Goal: Task Accomplishment & Management: Complete application form

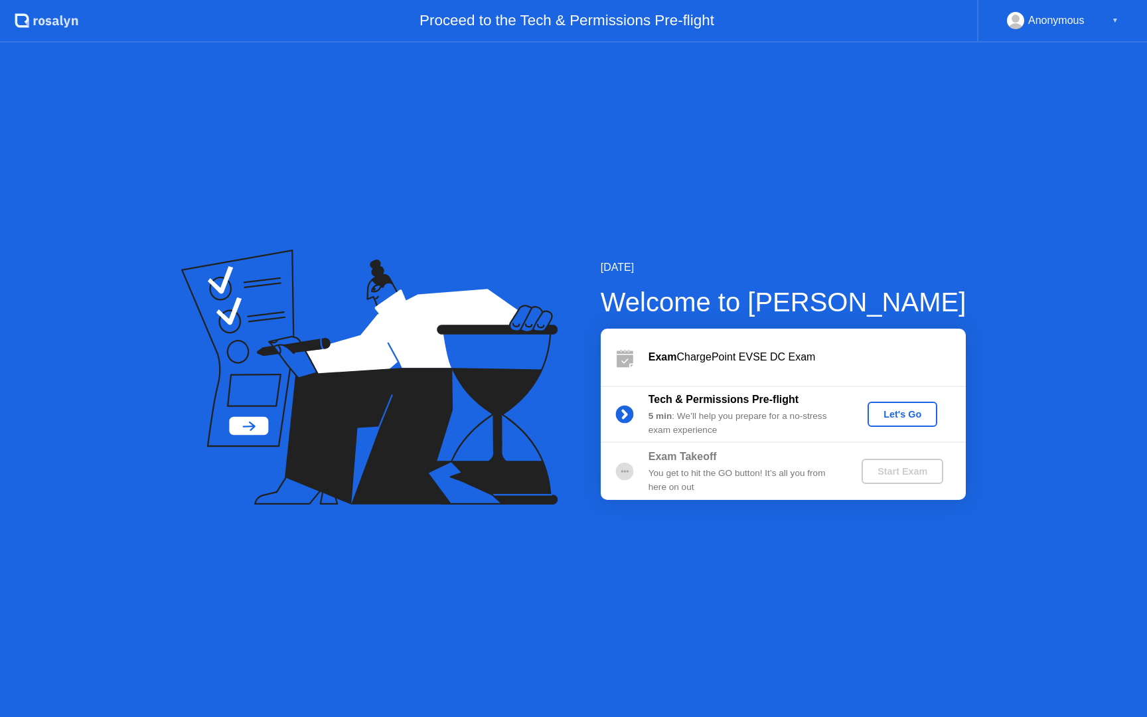
click at [906, 422] on button "Let's Go" at bounding box center [903, 414] width 70 height 25
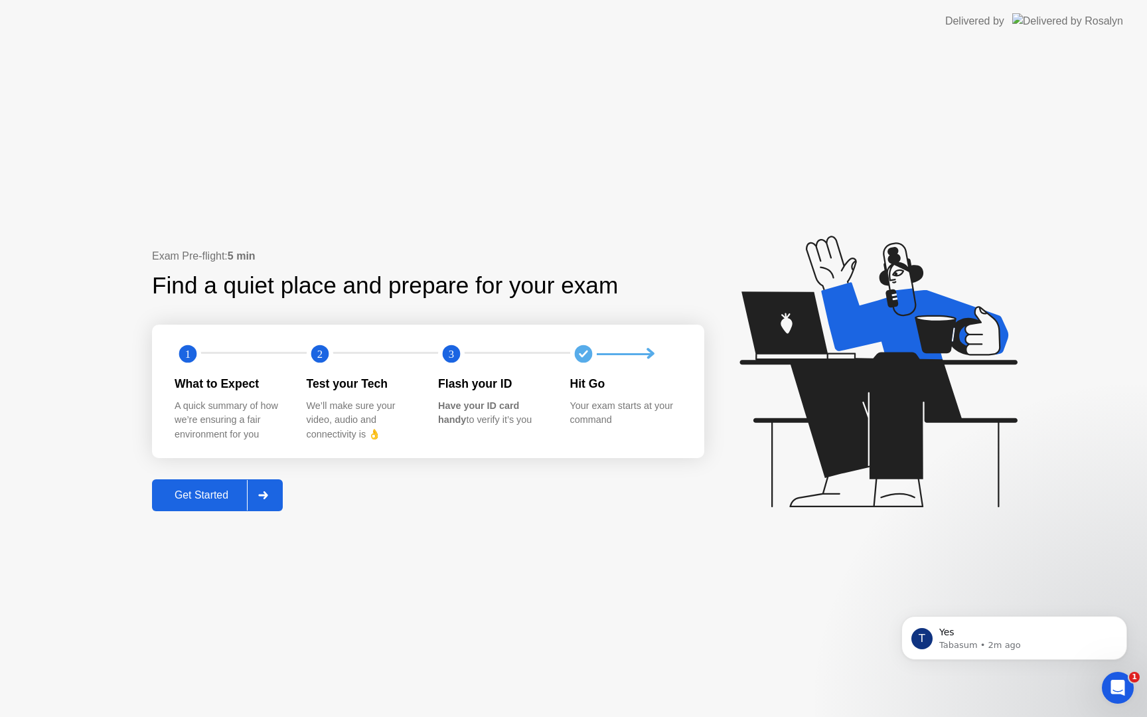
click at [236, 489] on div "Get Started" at bounding box center [201, 495] width 91 height 12
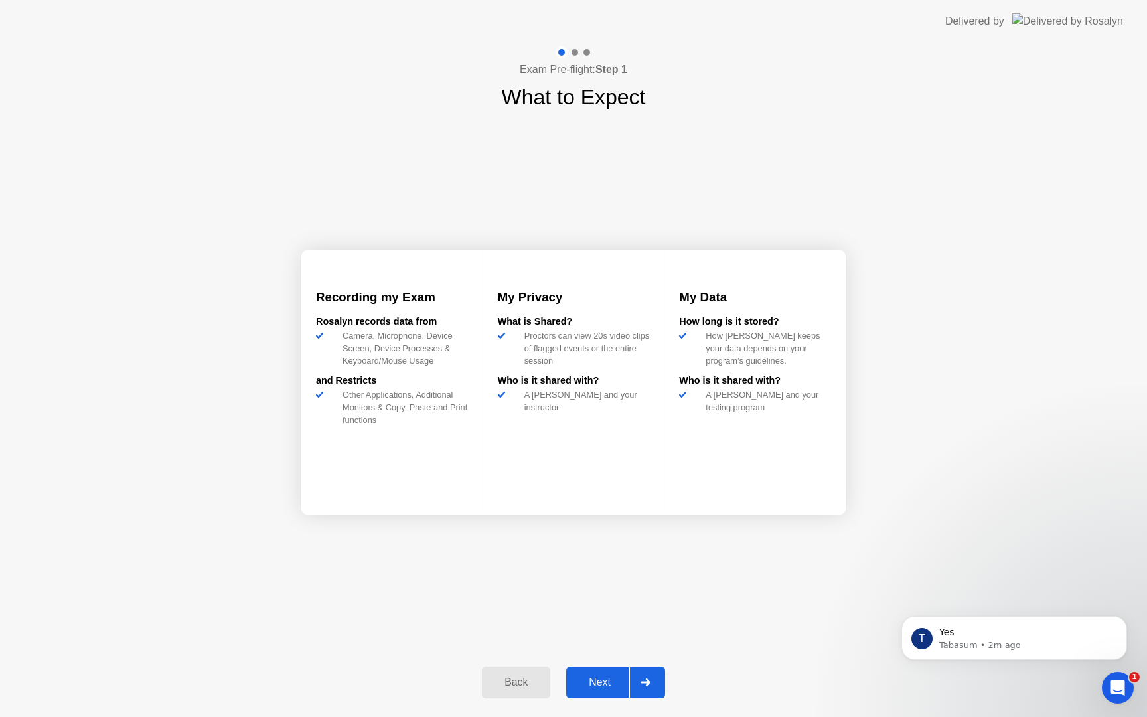
click at [598, 677] on div "Next" at bounding box center [599, 683] width 59 height 12
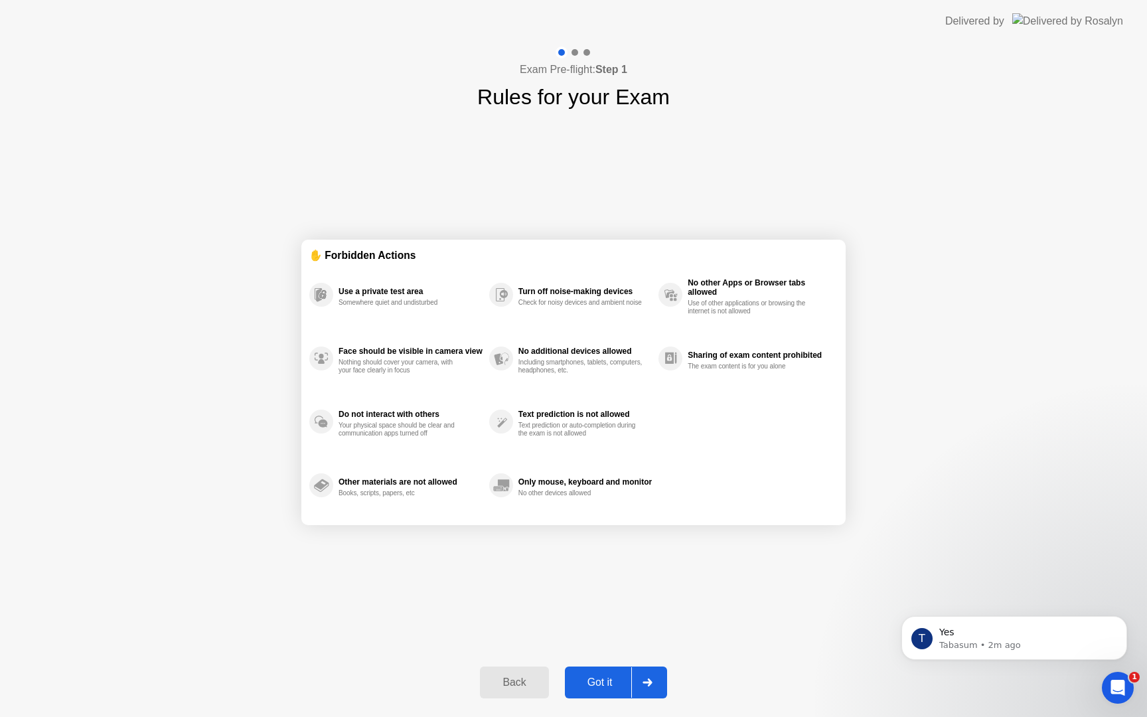
click at [598, 677] on div "Got it" at bounding box center [600, 683] width 62 height 12
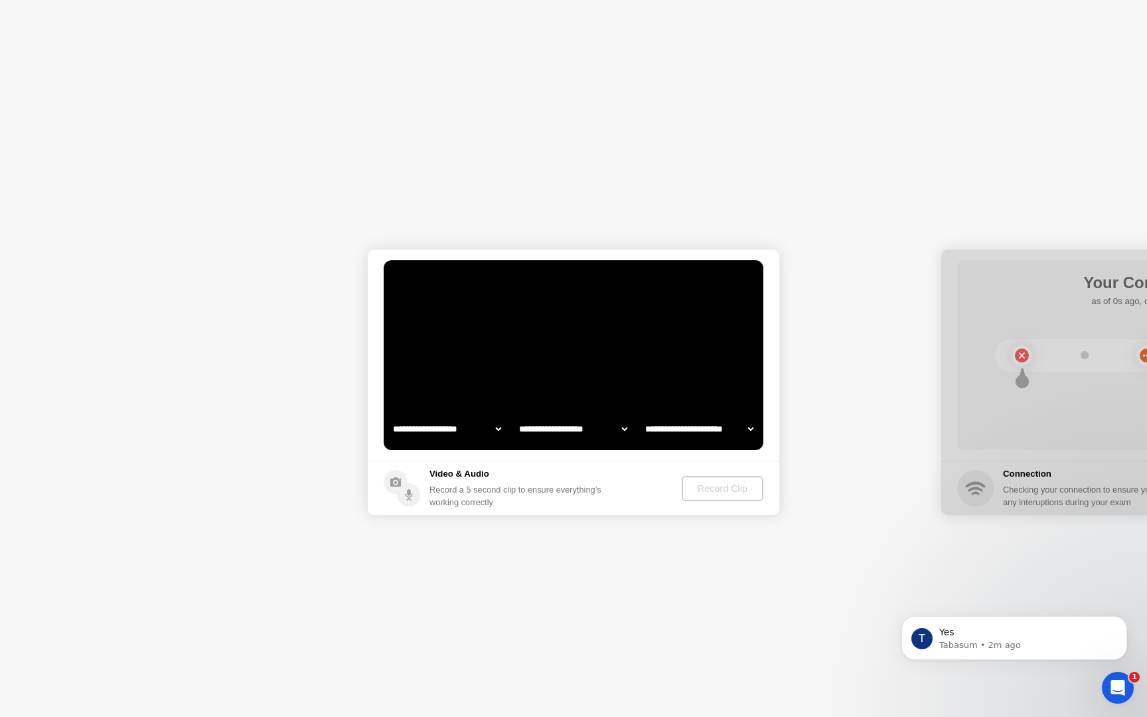
select select "**********"
select select "*******"
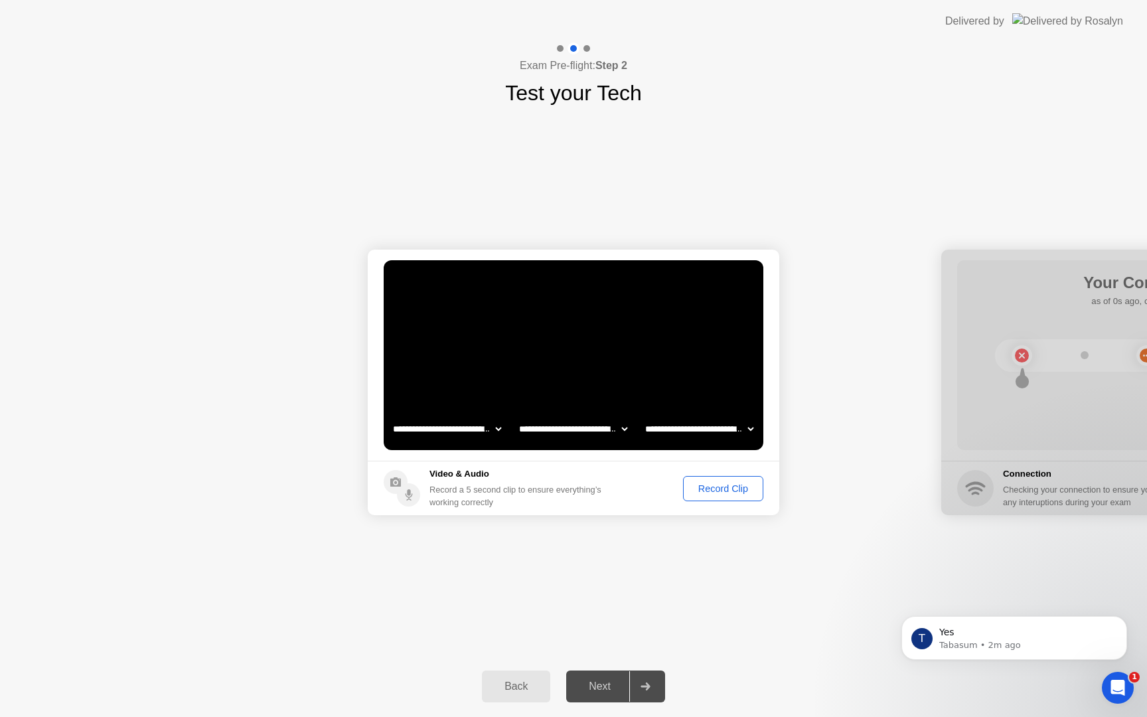
click at [712, 493] on div "Record Clip" at bounding box center [723, 488] width 71 height 11
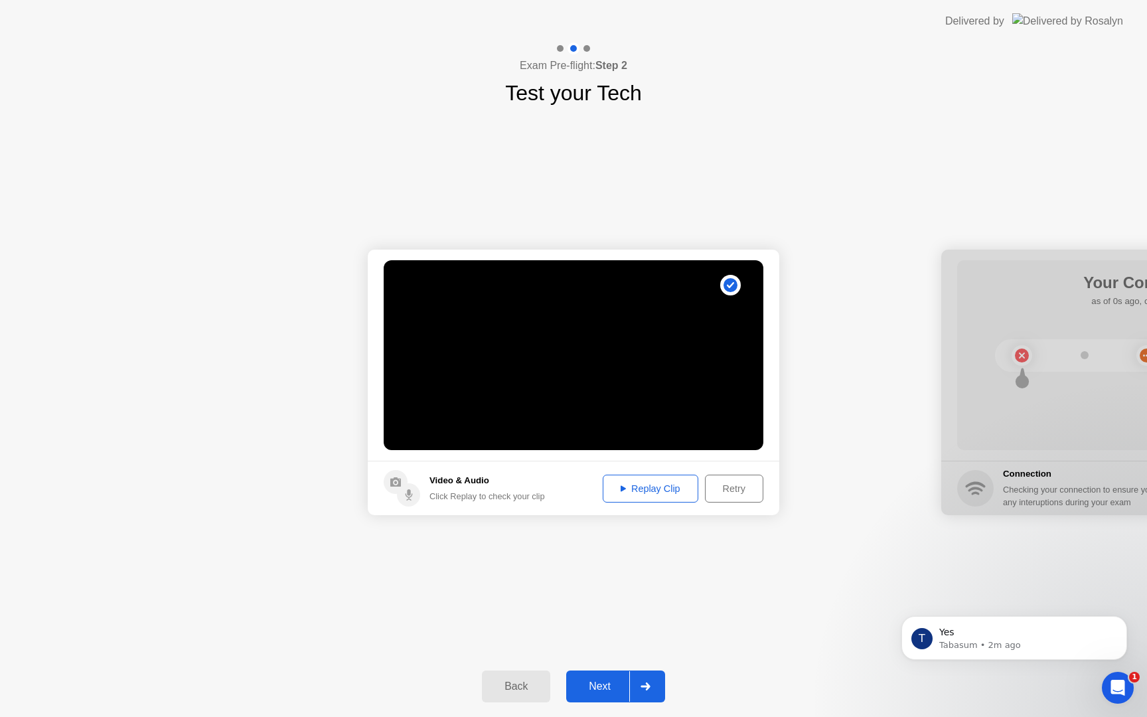
click at [675, 496] on button "Replay Clip" at bounding box center [651, 489] width 96 height 28
click at [625, 696] on button "Next" at bounding box center [615, 687] width 99 height 32
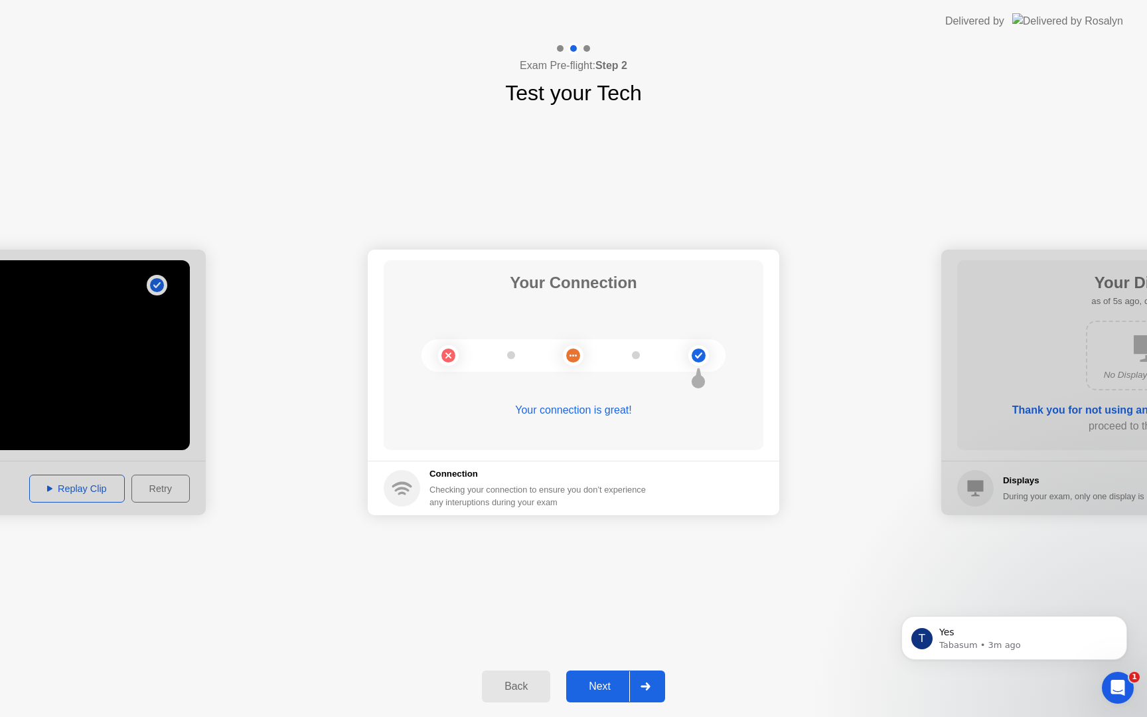
click at [629, 681] on div "Next" at bounding box center [599, 687] width 59 height 12
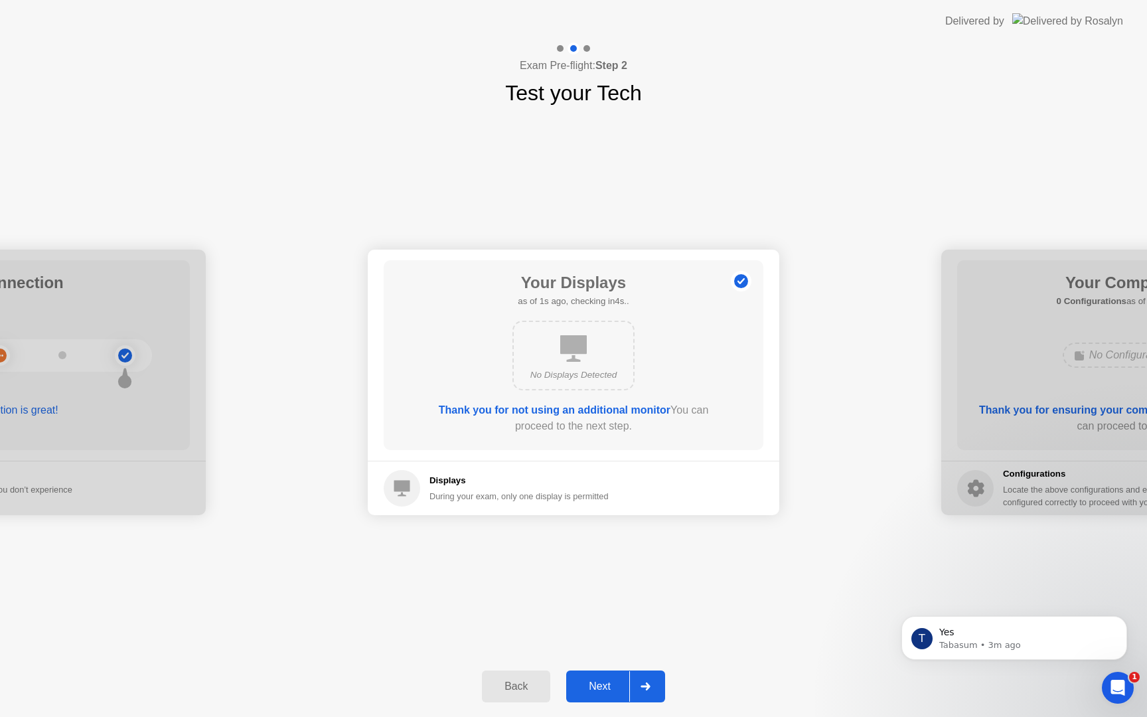
click at [629, 681] on div "Next" at bounding box center [599, 687] width 59 height 12
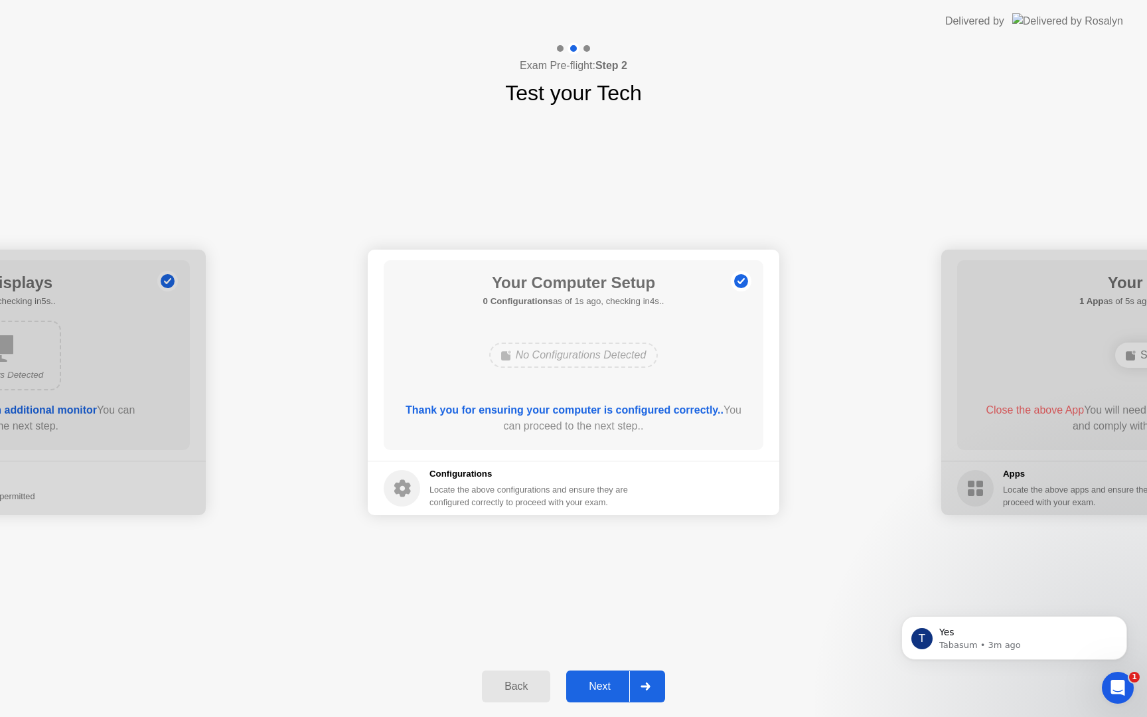
click at [629, 681] on div "Next" at bounding box center [599, 687] width 59 height 12
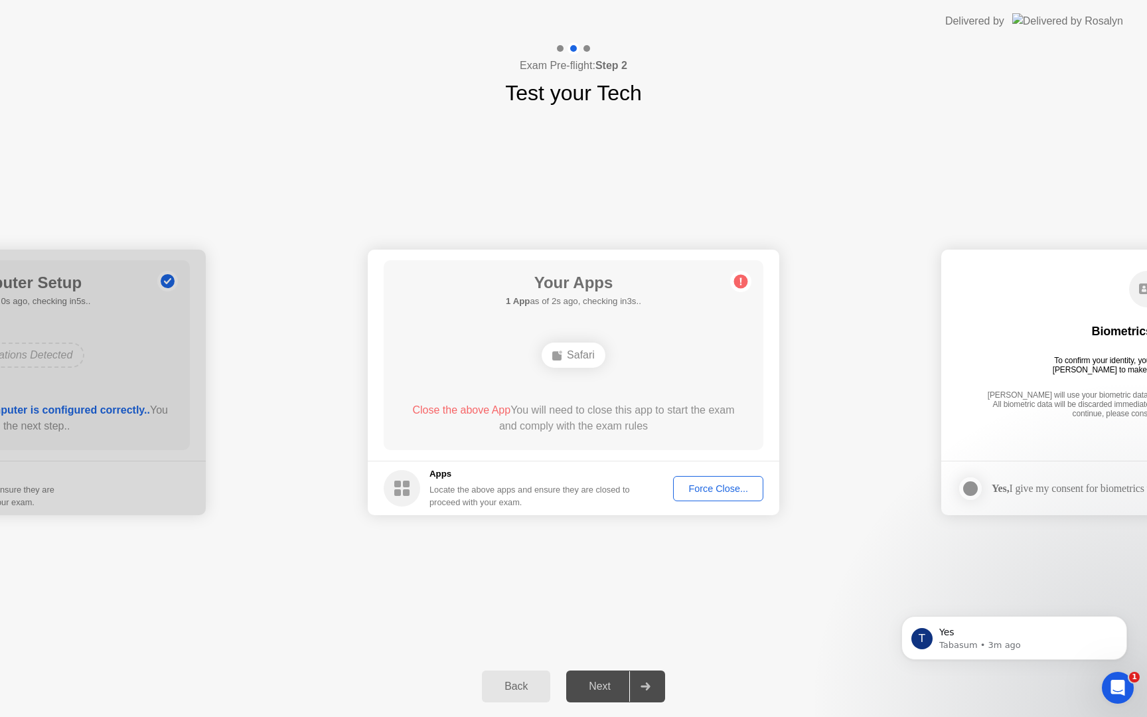
click at [719, 494] on div "Force Close..." at bounding box center [718, 488] width 81 height 11
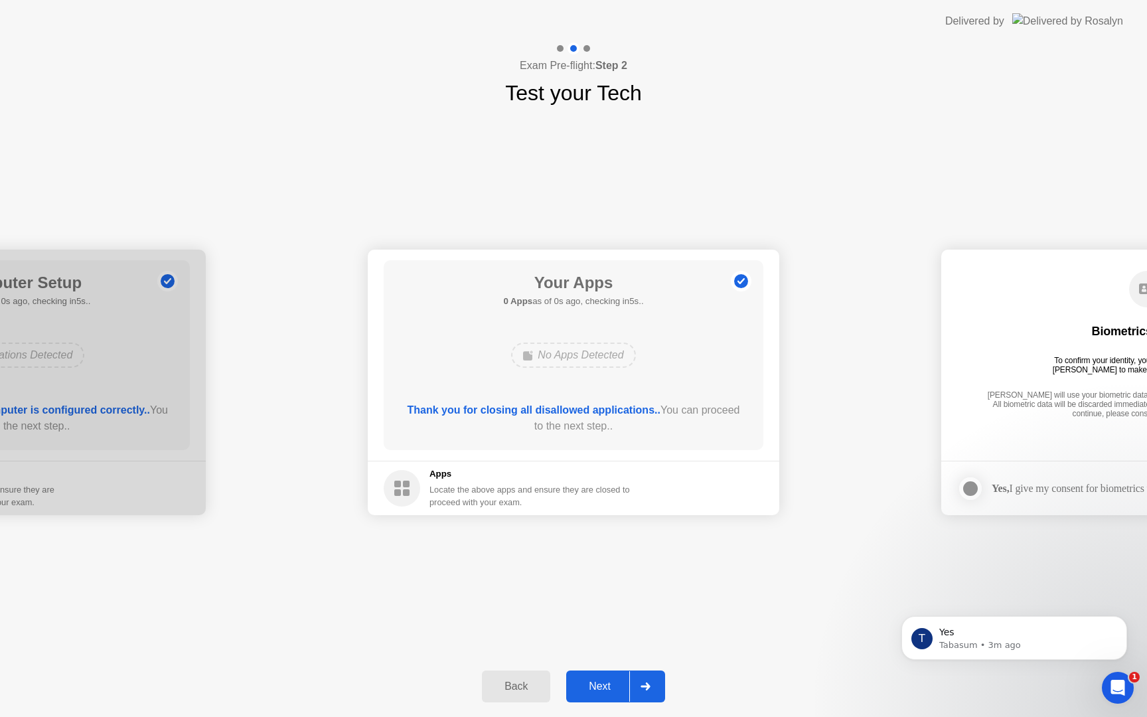
click at [622, 685] on div "Next" at bounding box center [599, 687] width 59 height 12
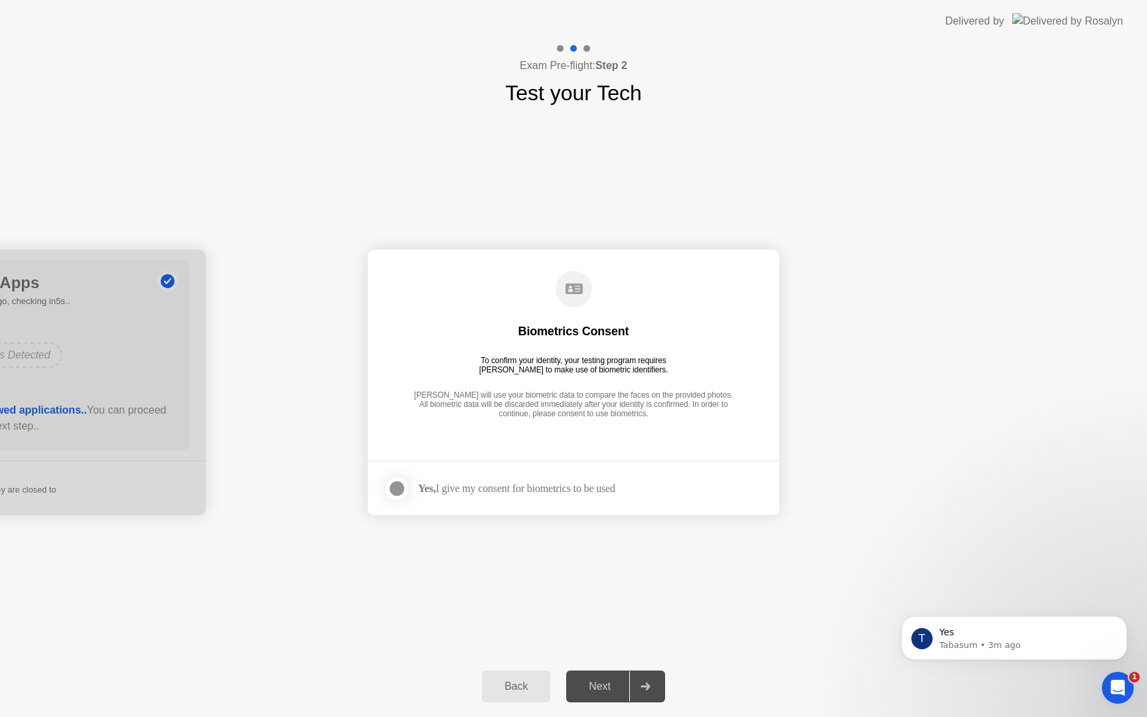
click at [405, 488] on div at bounding box center [397, 489] width 16 height 16
click at [614, 684] on div "Next" at bounding box center [599, 687] width 59 height 12
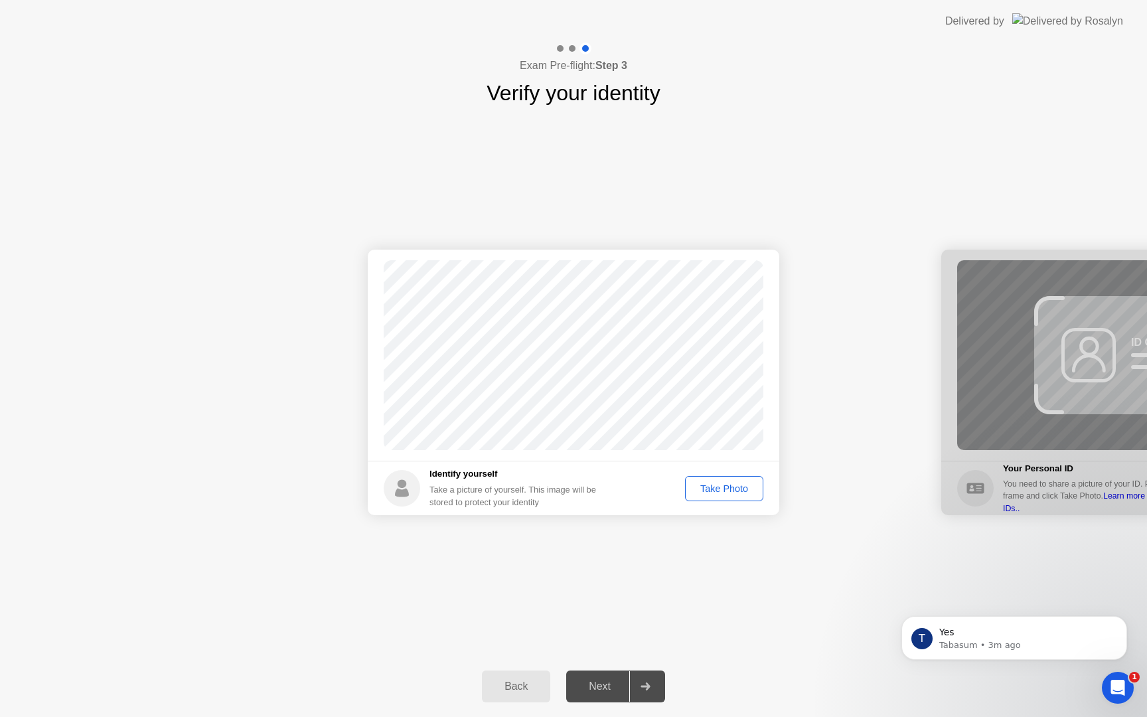
click at [716, 490] on div "Take Photo" at bounding box center [724, 488] width 69 height 11
click at [653, 688] on div at bounding box center [645, 686] width 32 height 31
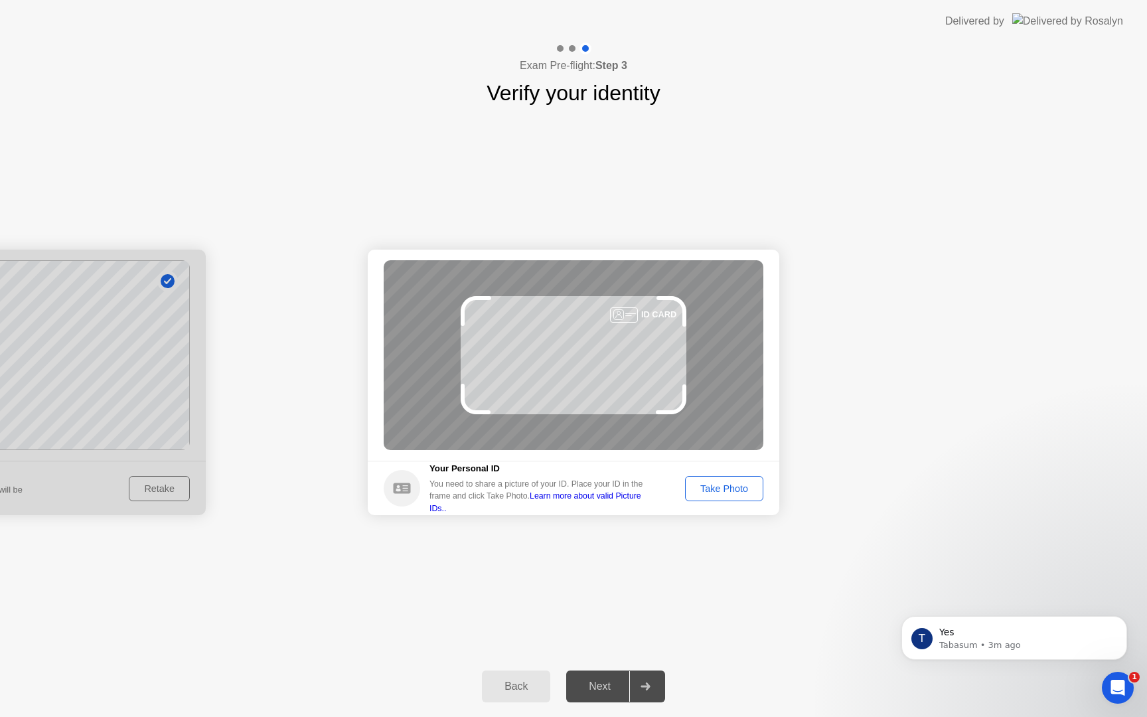
click at [721, 493] on div "Take Photo" at bounding box center [724, 488] width 69 height 11
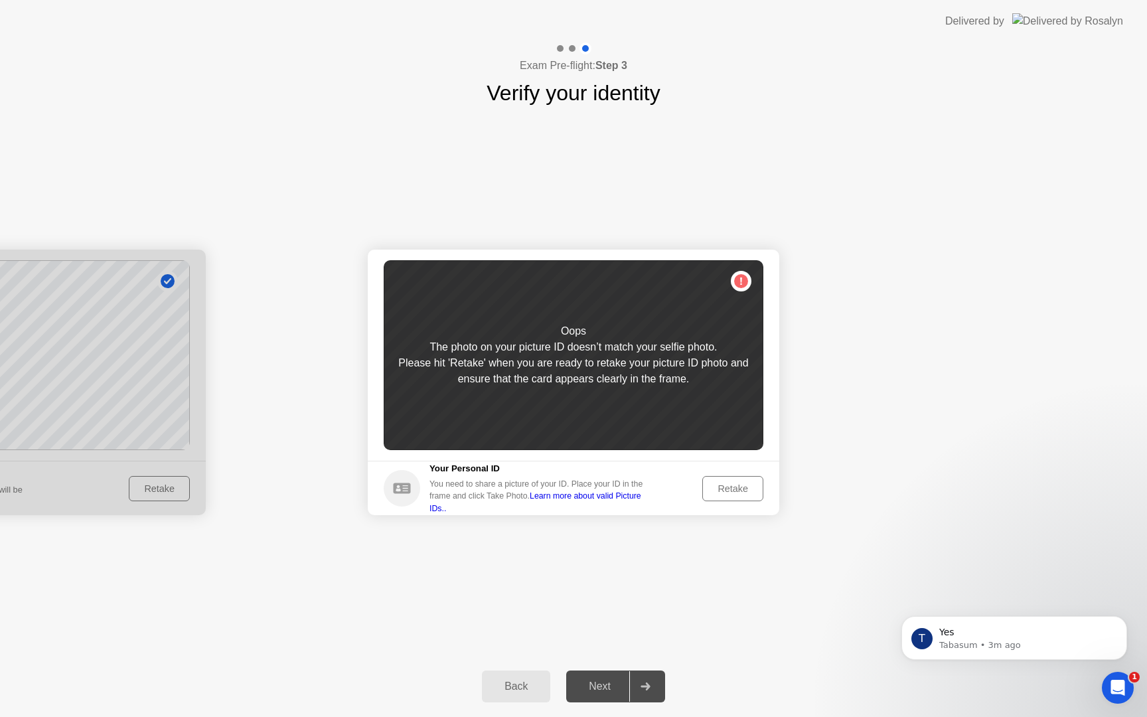
click at [721, 493] on div "Retake" at bounding box center [733, 488] width 52 height 11
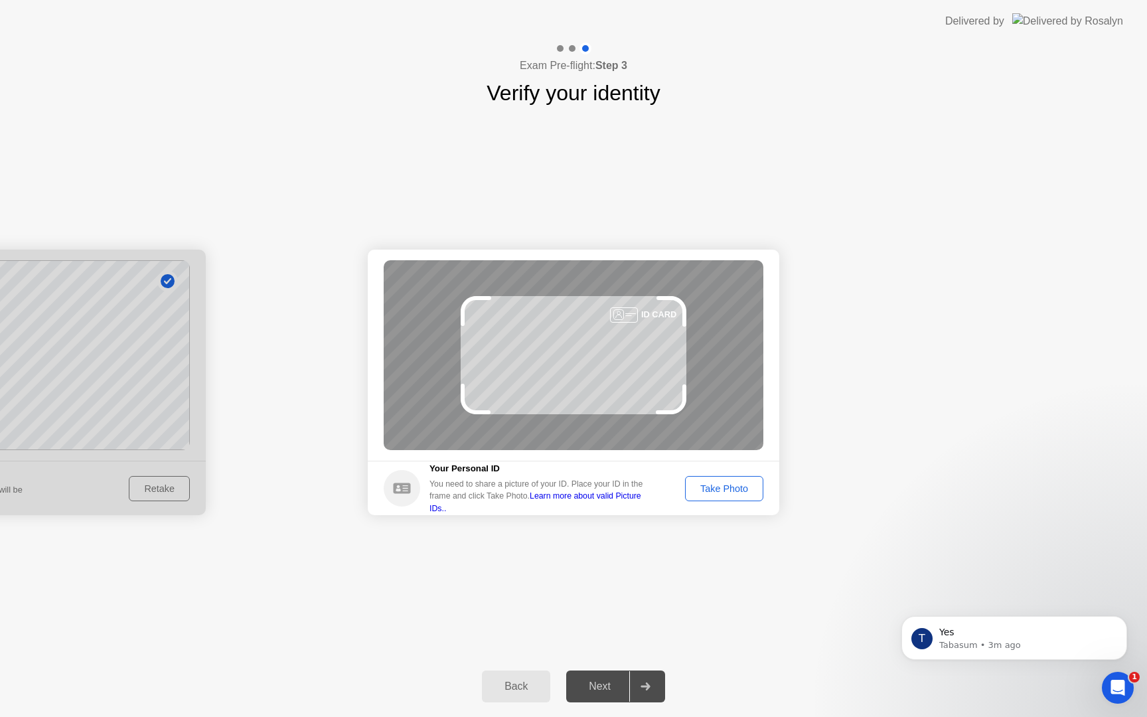
click at [721, 493] on div "Take Photo" at bounding box center [724, 488] width 69 height 11
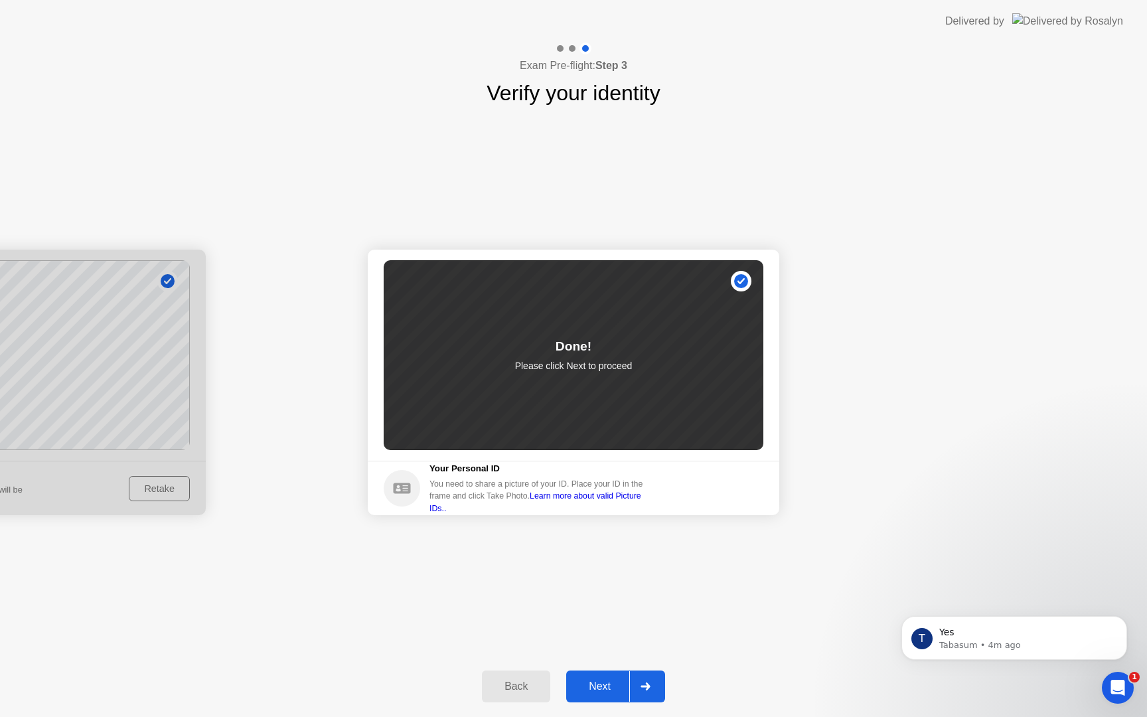
click at [598, 684] on div "Next" at bounding box center [599, 687] width 59 height 12
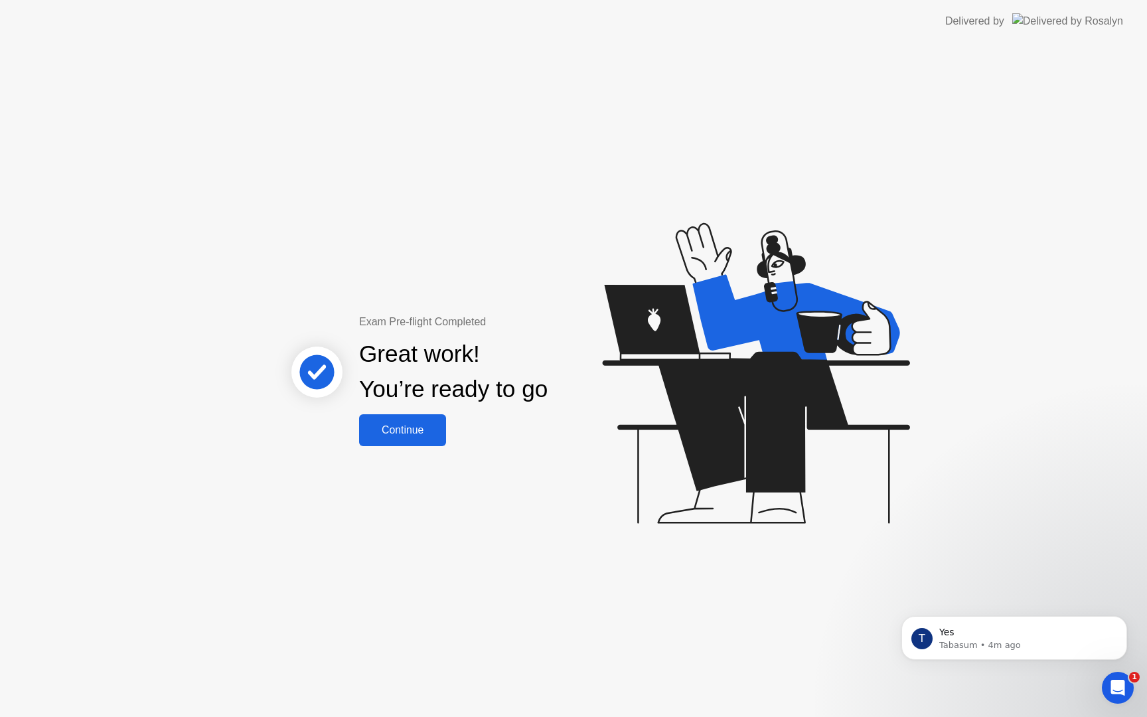
click at [439, 430] on div "Continue" at bounding box center [402, 430] width 79 height 12
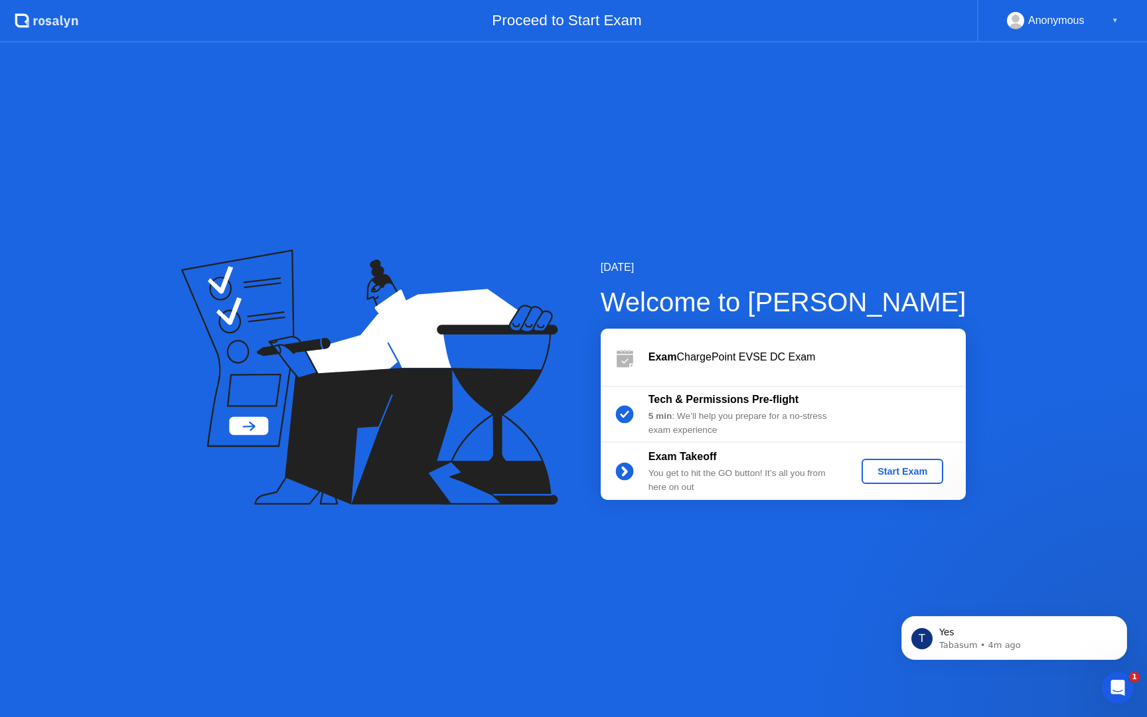
click at [924, 476] on div "Start Exam" at bounding box center [902, 471] width 71 height 11
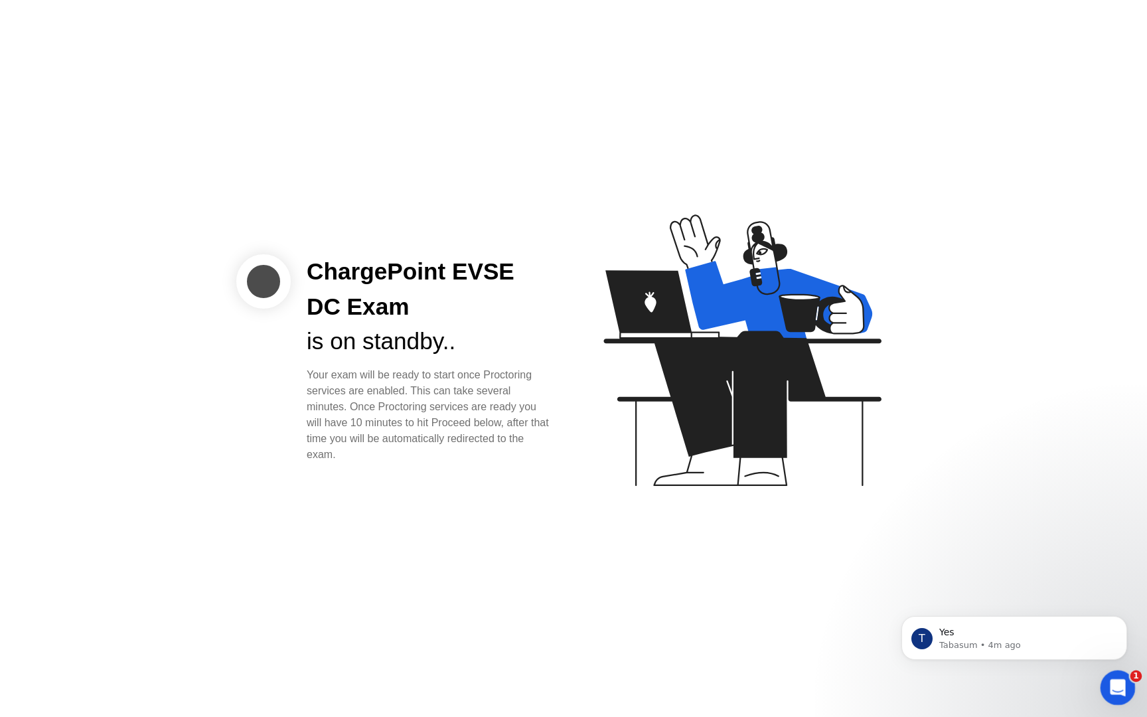
click at [1116, 689] on icon "Open Intercom Messenger" at bounding box center [1117, 686] width 22 height 22
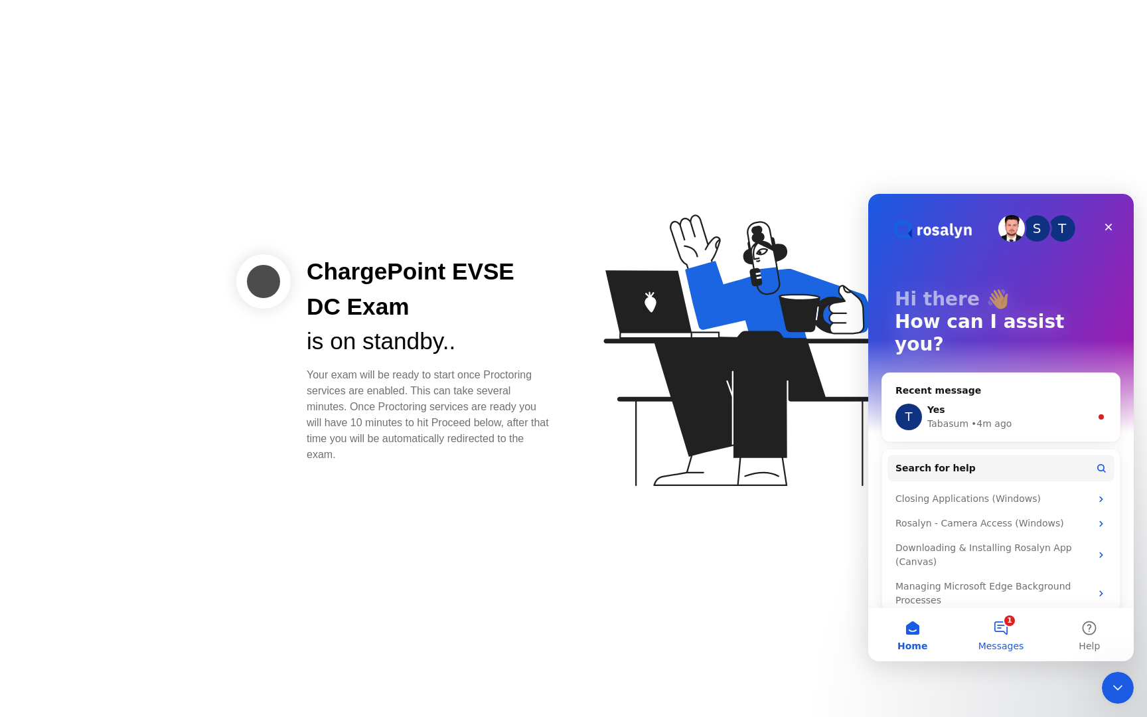
click at [1007, 637] on button "1 Messages" at bounding box center [1001, 634] width 88 height 53
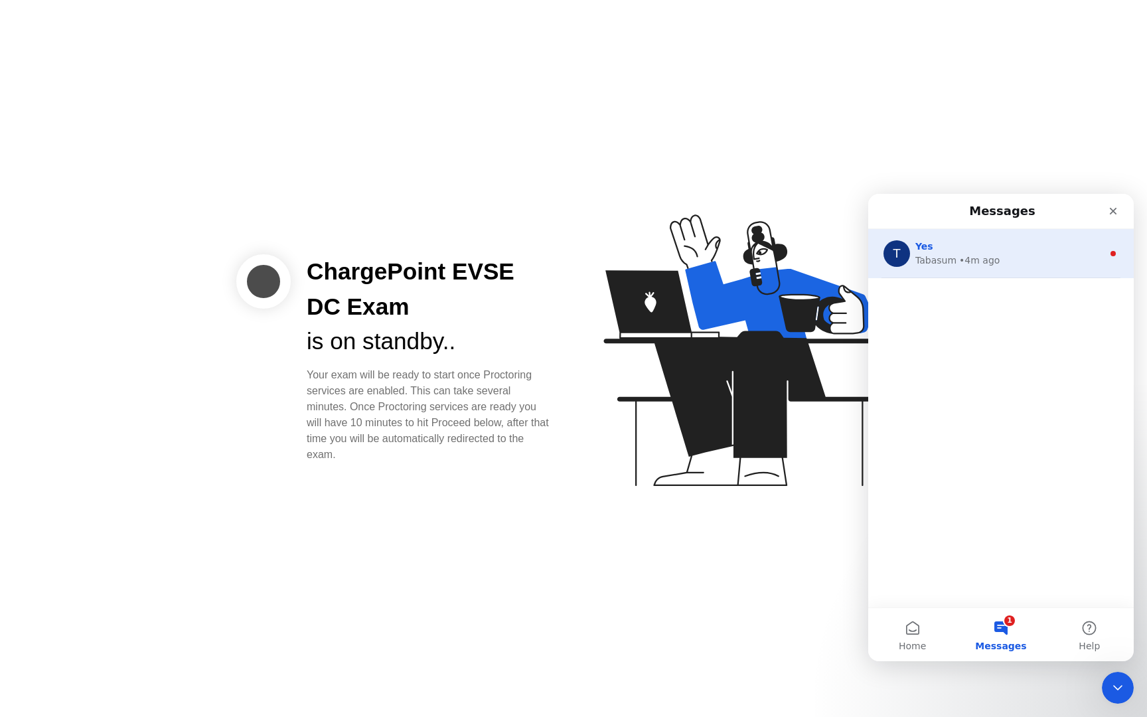
click at [987, 238] on div "T Yes Tabasum • 4m ago" at bounding box center [1002, 253] width 266 height 49
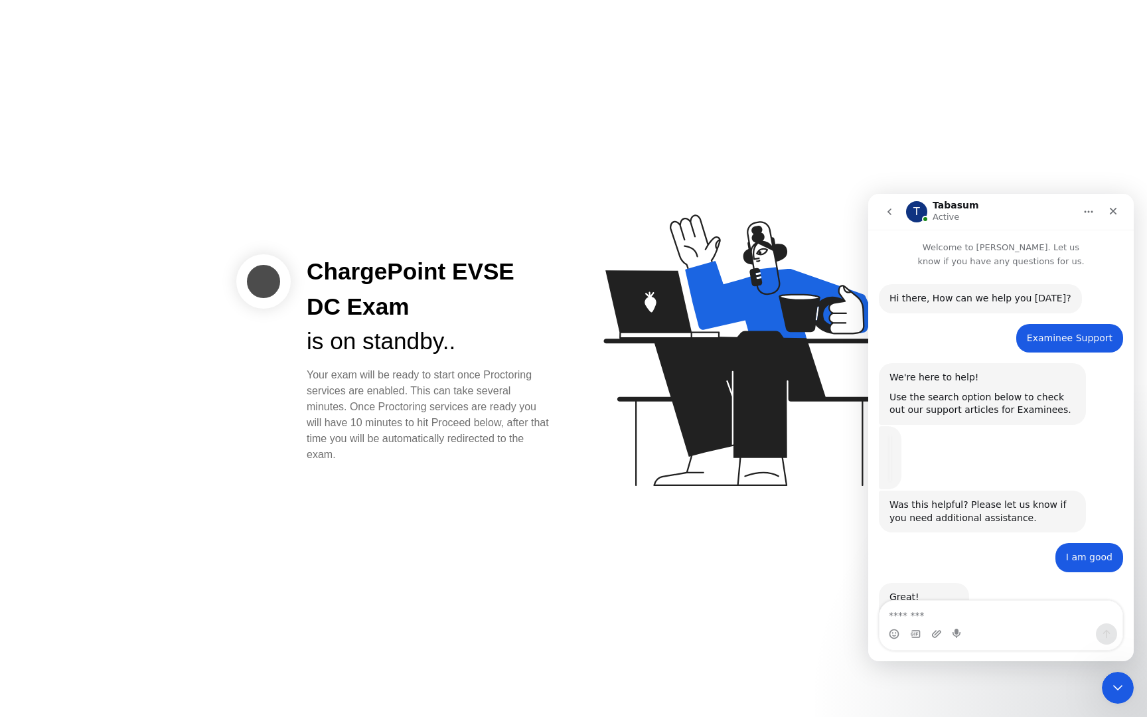
scroll to position [2, 0]
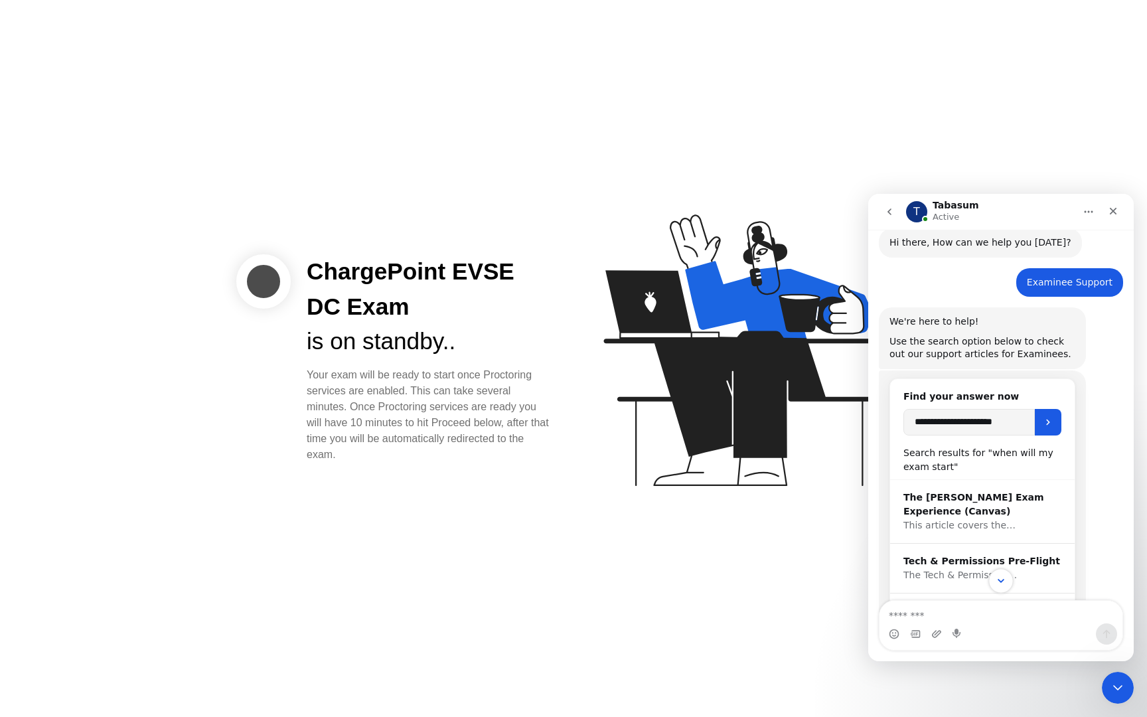
click at [1004, 583] on icon "Scroll to bottom" at bounding box center [1001, 581] width 12 height 12
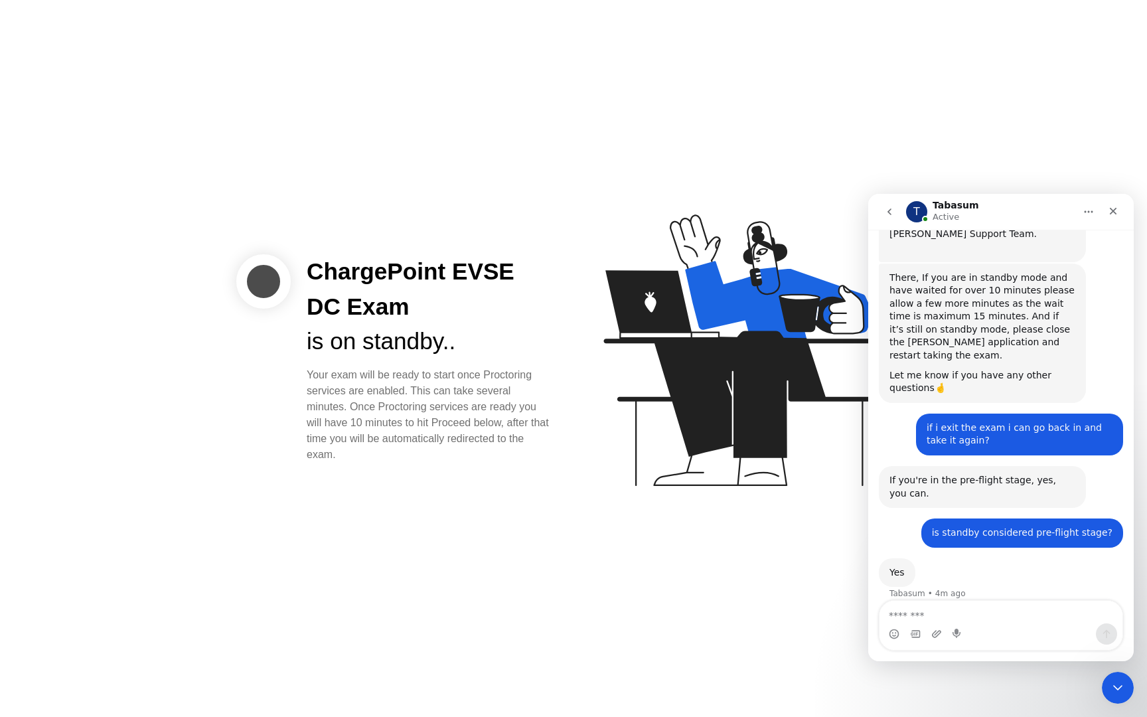
scroll to position [805, 0]
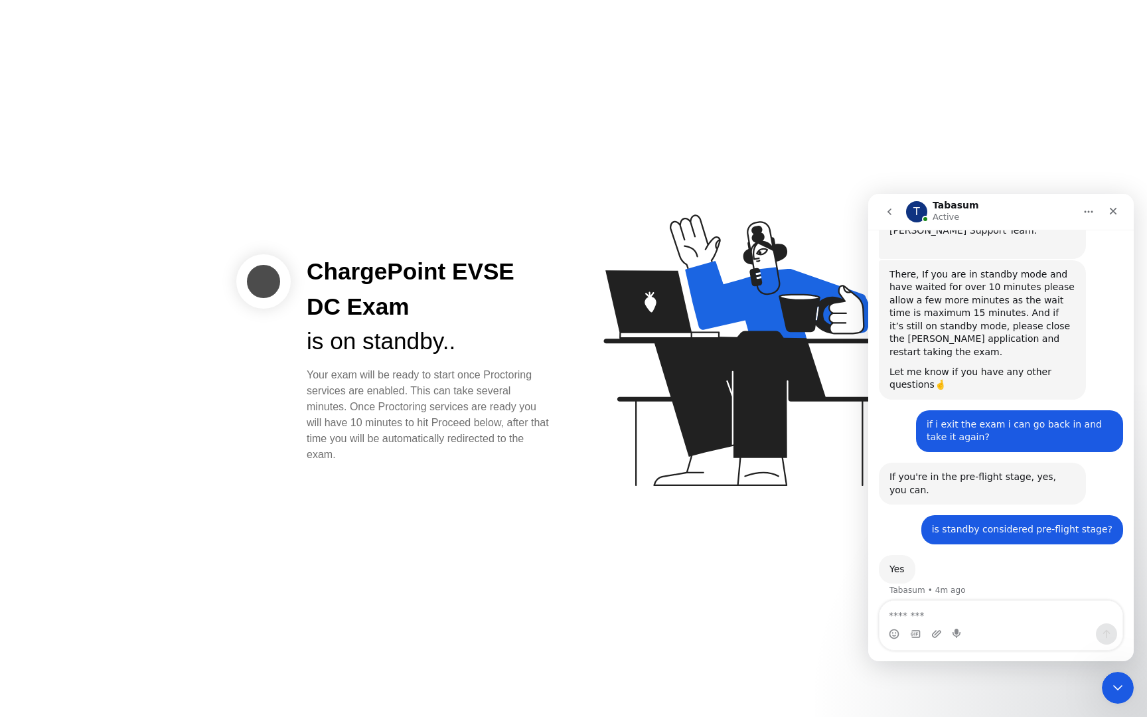
click at [873, 141] on div "ChargePoint EVSE DC Exam is on standby.. Your exam will be ready to start once …" at bounding box center [573, 358] width 1147 height 717
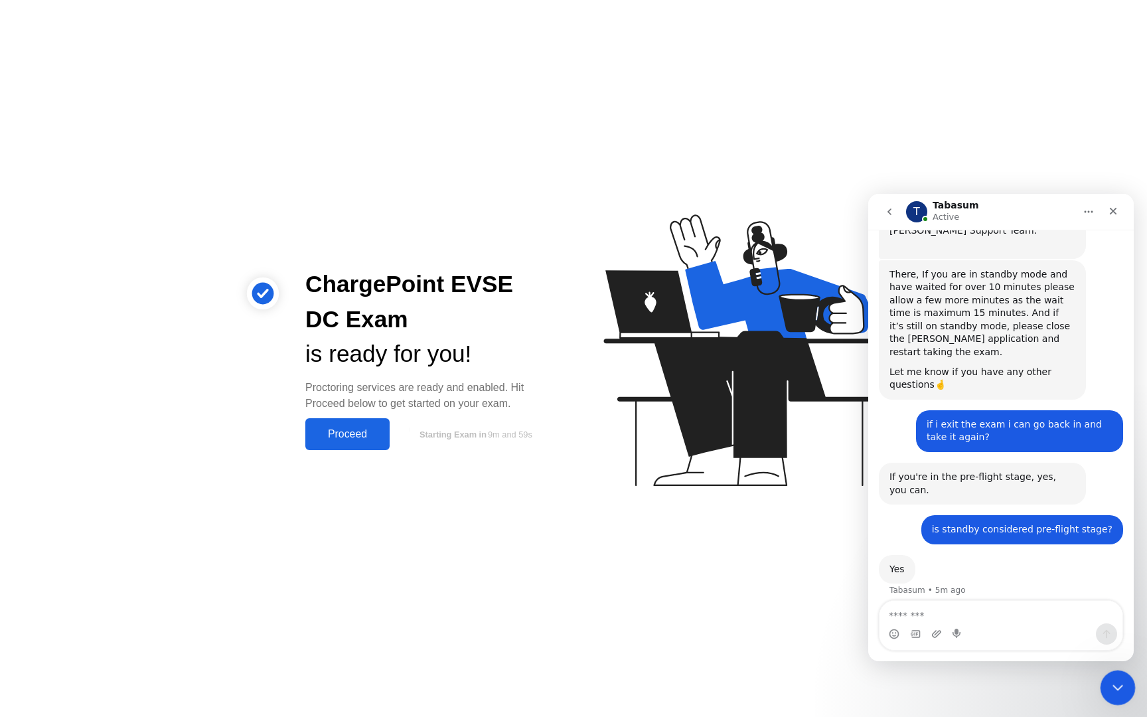
click at [1120, 692] on icon "Close Intercom Messenger" at bounding box center [1116, 686] width 16 height 16
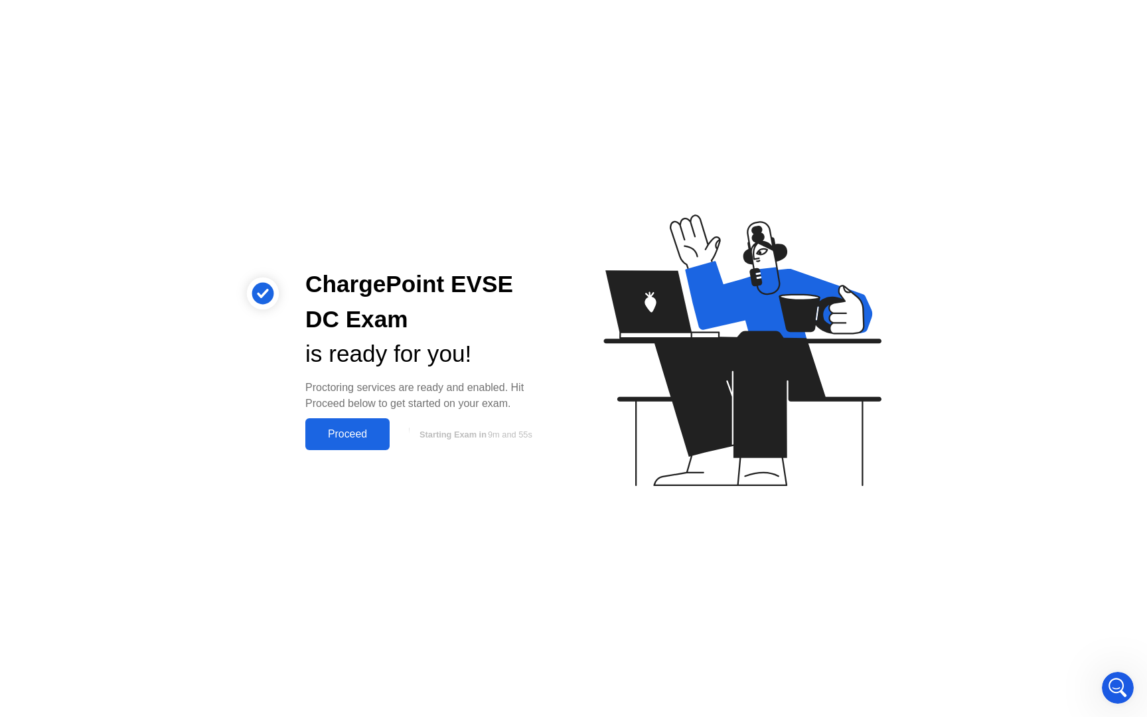
click at [374, 445] on button "Proceed" at bounding box center [347, 434] width 84 height 32
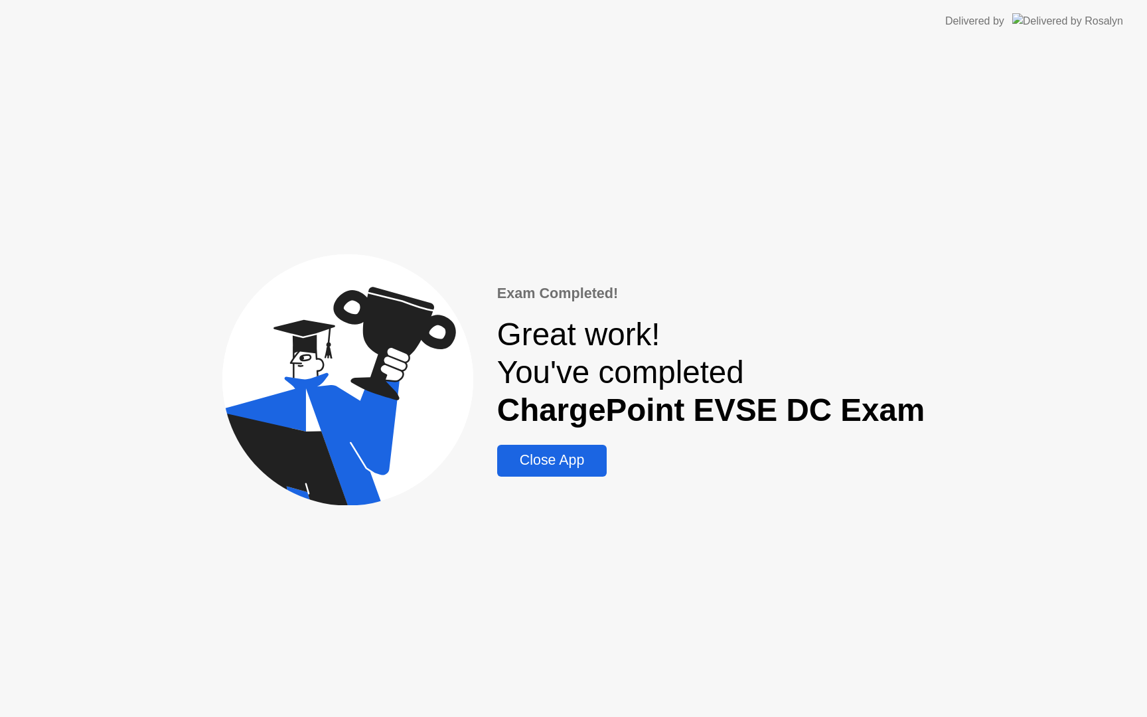
click at [584, 456] on div "Close App" at bounding box center [552, 460] width 102 height 17
